Goal: Transaction & Acquisition: Purchase product/service

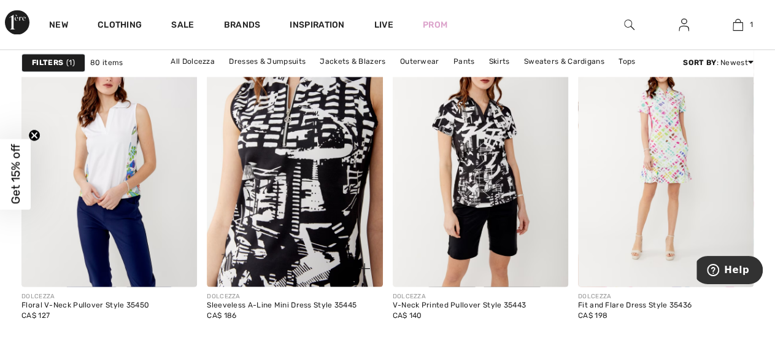
scroll to position [1020, 0]
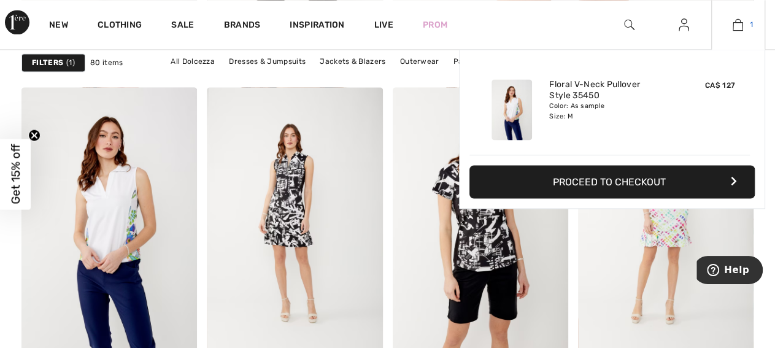
click at [734, 21] on img at bounding box center [737, 24] width 10 height 15
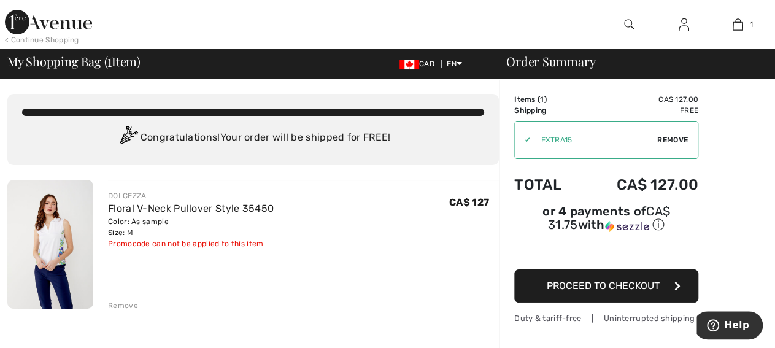
click at [581, 280] on span "Proceed to Checkout" at bounding box center [602, 286] width 113 height 12
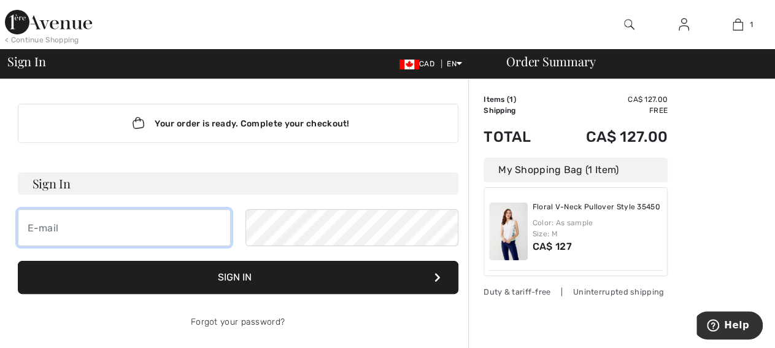
drag, startPoint x: 39, startPoint y: 231, endPoint x: 45, endPoint y: 228, distance: 7.4
click at [41, 229] on input "email" at bounding box center [124, 227] width 213 height 37
type input "gwambold@dal.ca"
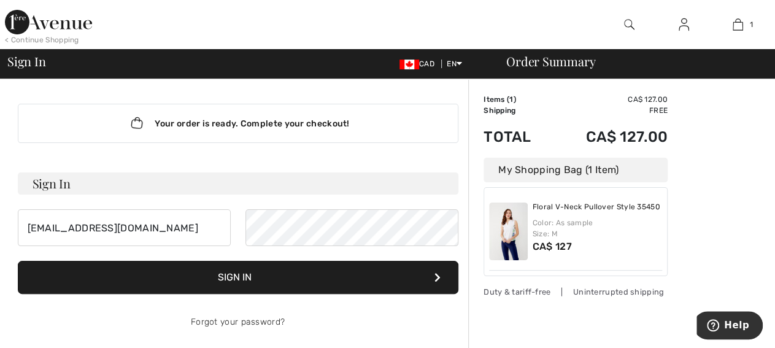
click at [242, 269] on button "Sign In" at bounding box center [238, 277] width 440 height 33
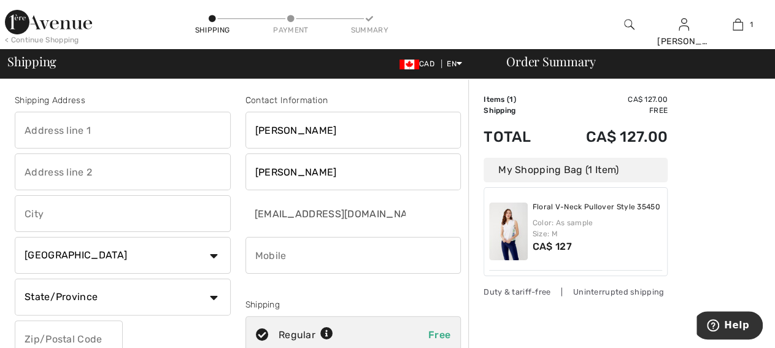
click at [32, 131] on input "text" at bounding box center [123, 130] width 216 height 37
type input "[STREET_ADDRESS]"
type input "Halifax"
select select "NS"
type input "B3M1S7"
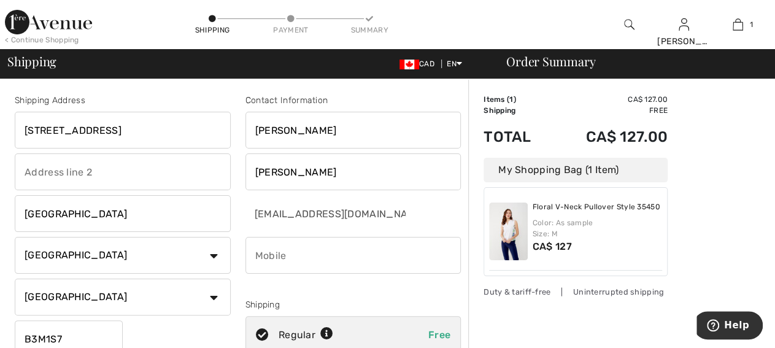
type input "9024432946"
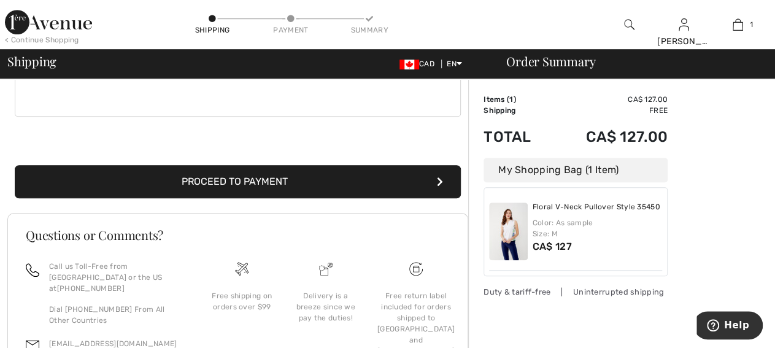
scroll to position [457, 0]
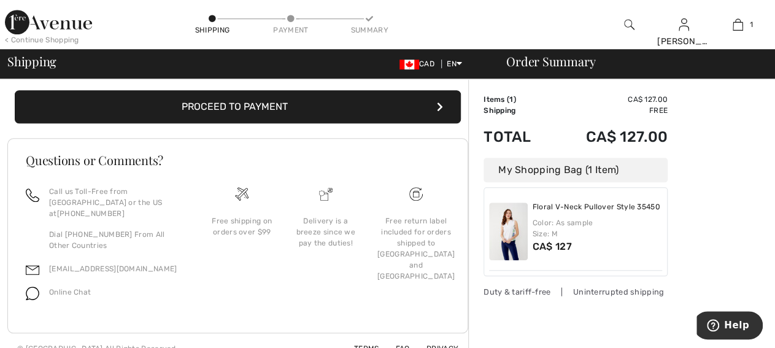
click at [253, 102] on button "Proceed to Payment" at bounding box center [238, 106] width 446 height 33
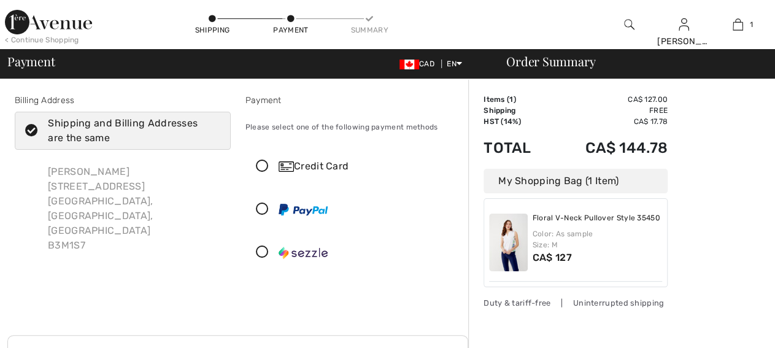
checkbox input "true"
click at [261, 162] on icon at bounding box center [262, 166] width 33 height 13
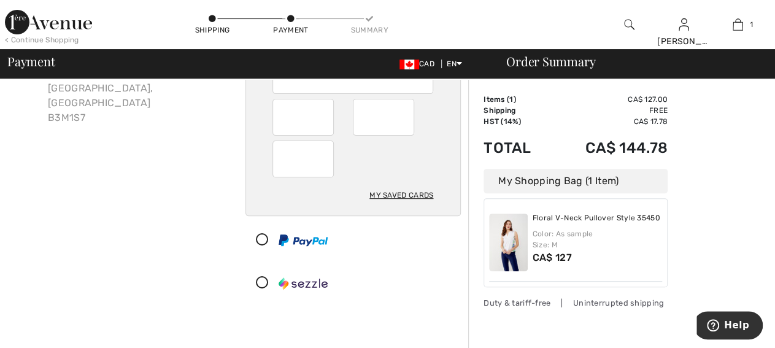
scroll to position [191, 0]
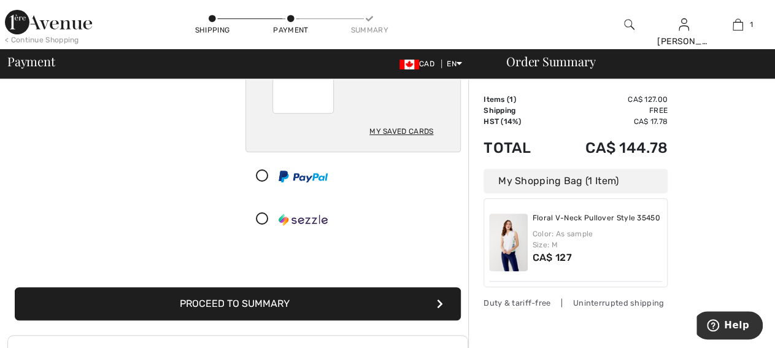
click at [240, 301] on button "Proceed to Summary" at bounding box center [238, 303] width 446 height 33
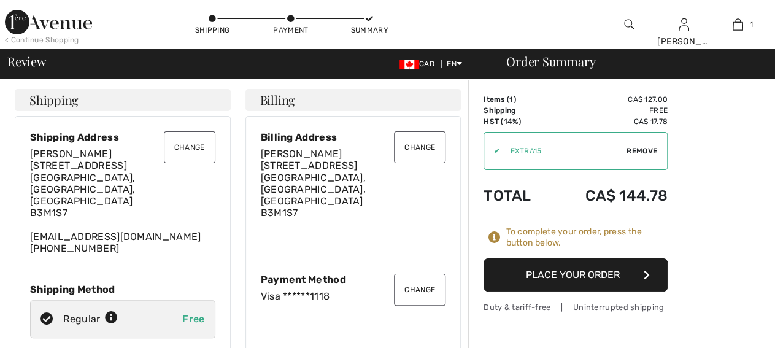
checkbox input "true"
click at [556, 270] on button "Place Your Order" at bounding box center [575, 274] width 184 height 33
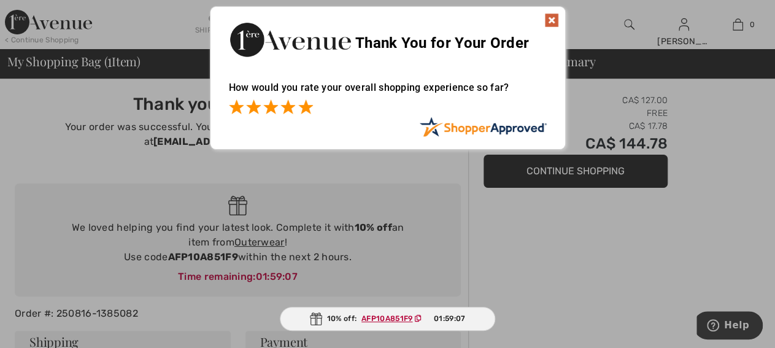
click at [306, 105] on span at bounding box center [305, 106] width 15 height 15
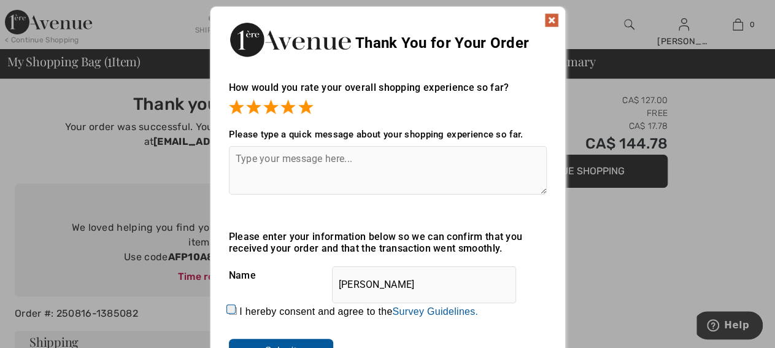
scroll to position [64, 0]
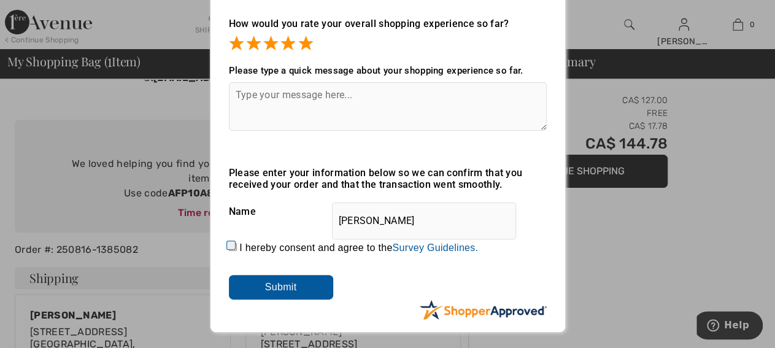
click at [234, 251] on input "I hereby consent and agree to the By submitting a review, you grant permission …" at bounding box center [233, 247] width 8 height 8
checkbox input "true"
click at [291, 289] on input "Submit" at bounding box center [281, 287] width 104 height 25
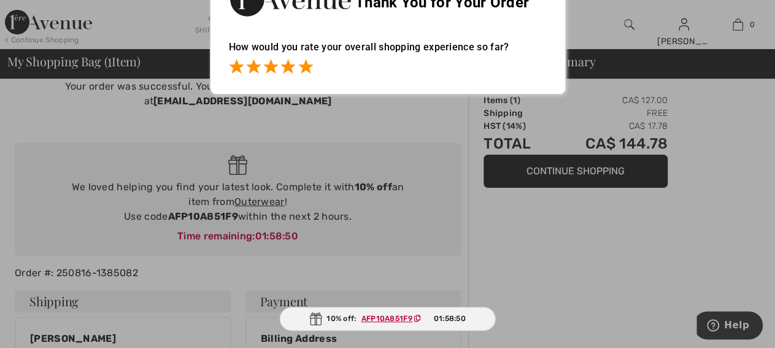
scroll to position [0, 0]
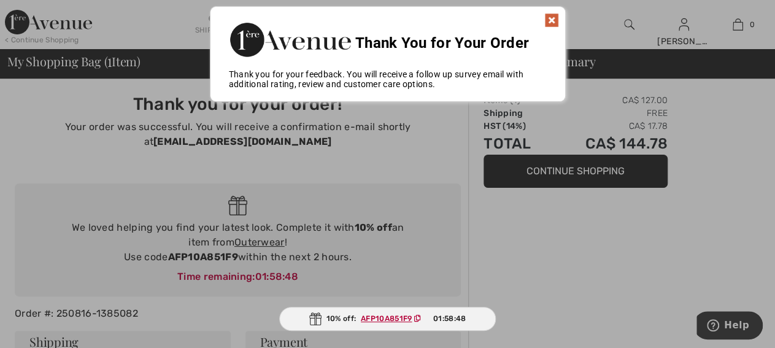
click at [550, 16] on img at bounding box center [551, 20] width 15 height 15
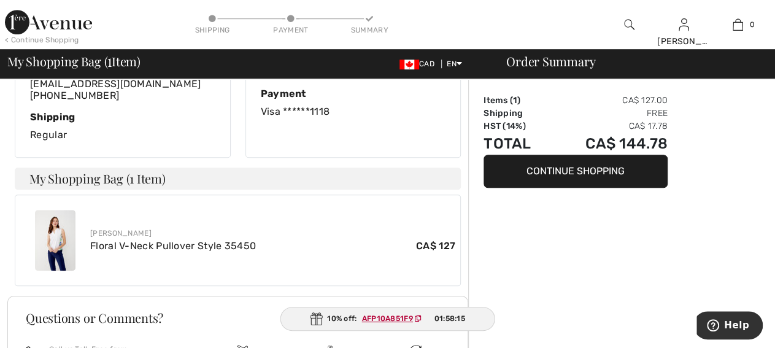
scroll to position [446, 0]
